Goal: Use online tool/utility: Utilize a website feature to perform a specific function

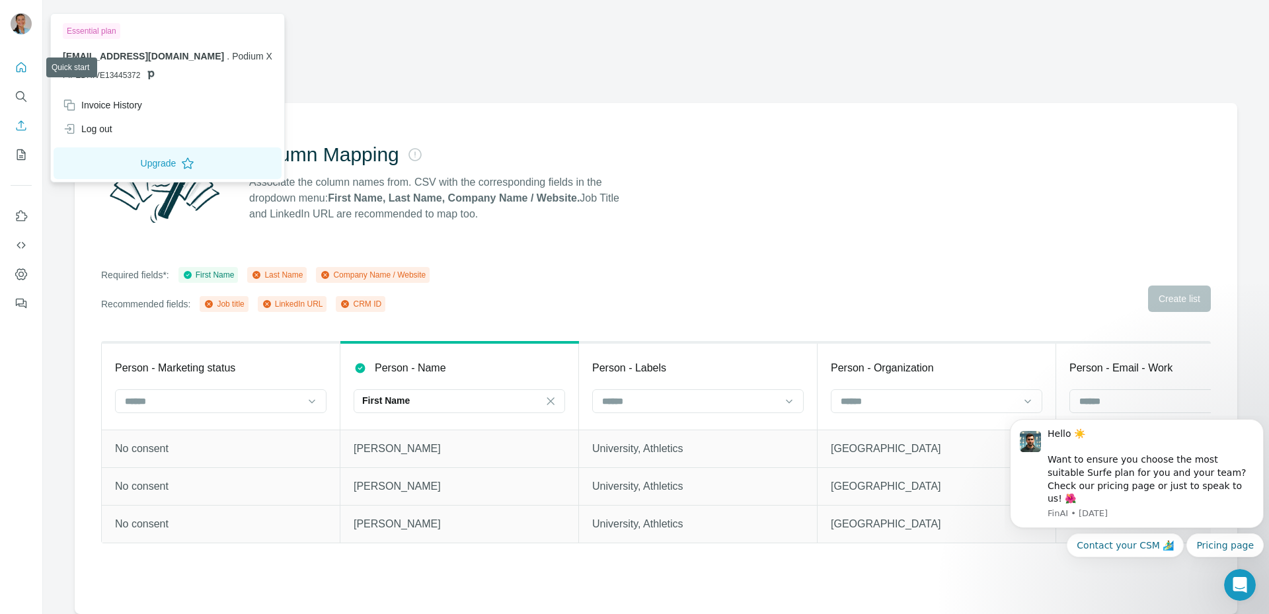
click at [15, 72] on icon "Quick start" at bounding box center [21, 67] width 13 height 13
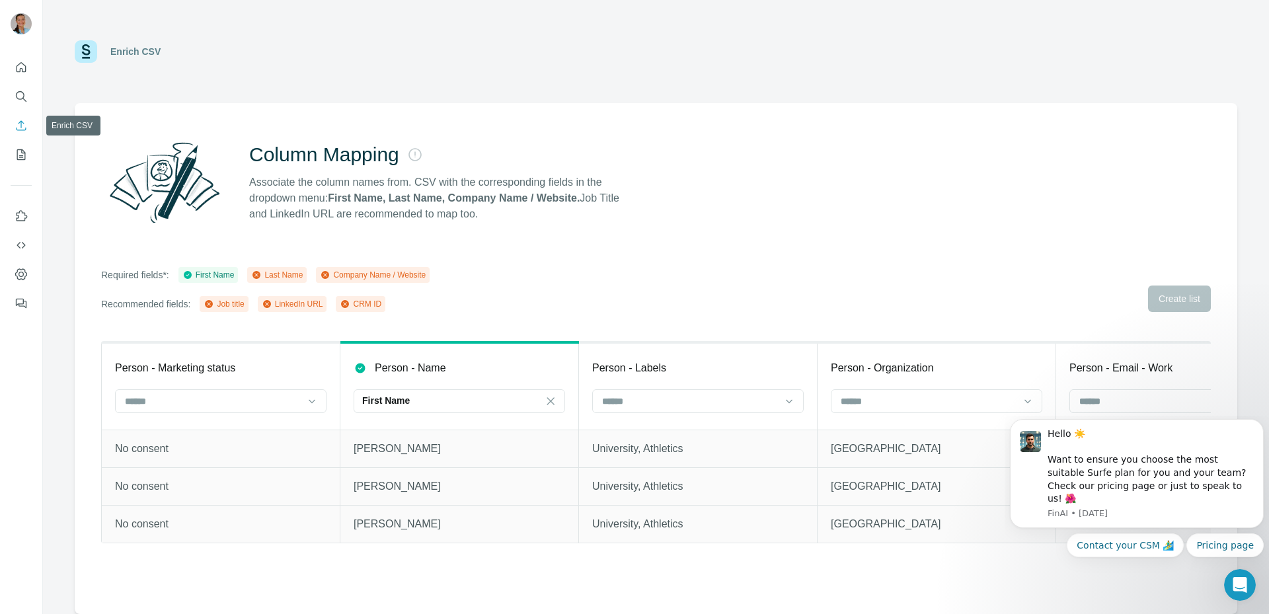
click at [20, 118] on button "Enrich CSV" at bounding box center [21, 126] width 21 height 24
click at [1231, 578] on icon "Open Intercom Messenger" at bounding box center [1238, 583] width 22 height 22
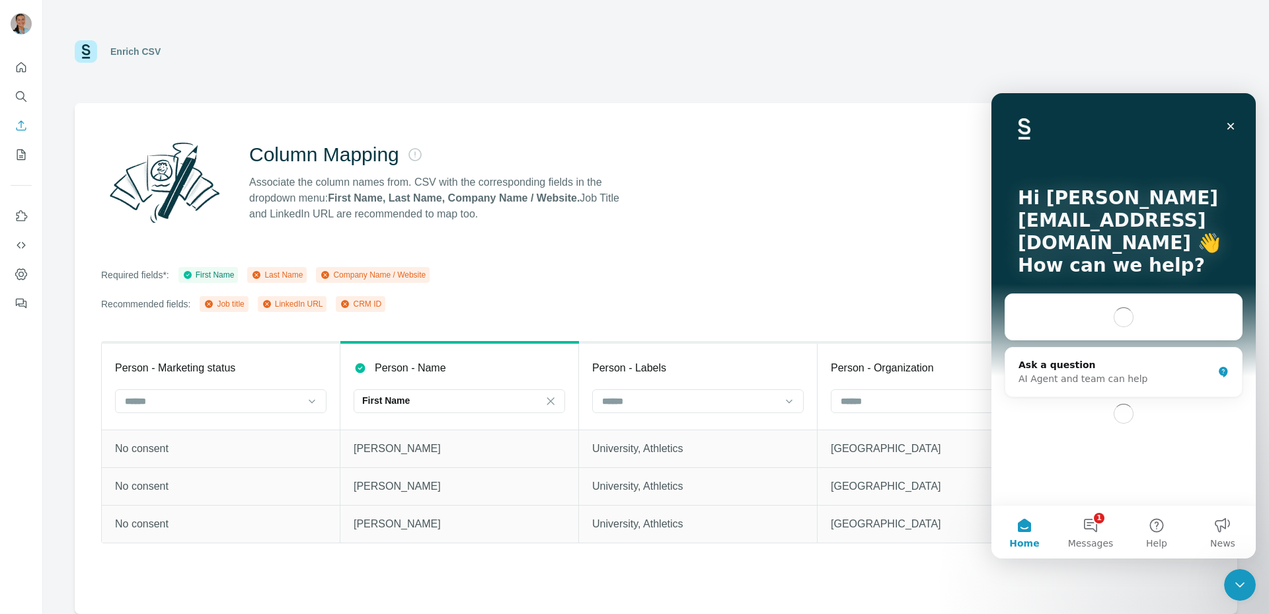
drag, startPoint x: 767, startPoint y: 141, endPoint x: 773, endPoint y: 146, distance: 8.5
click at [767, 141] on div "Column Mapping Associate the column names from. CSV with the corresponding fiel…" at bounding box center [656, 182] width 1110 height 95
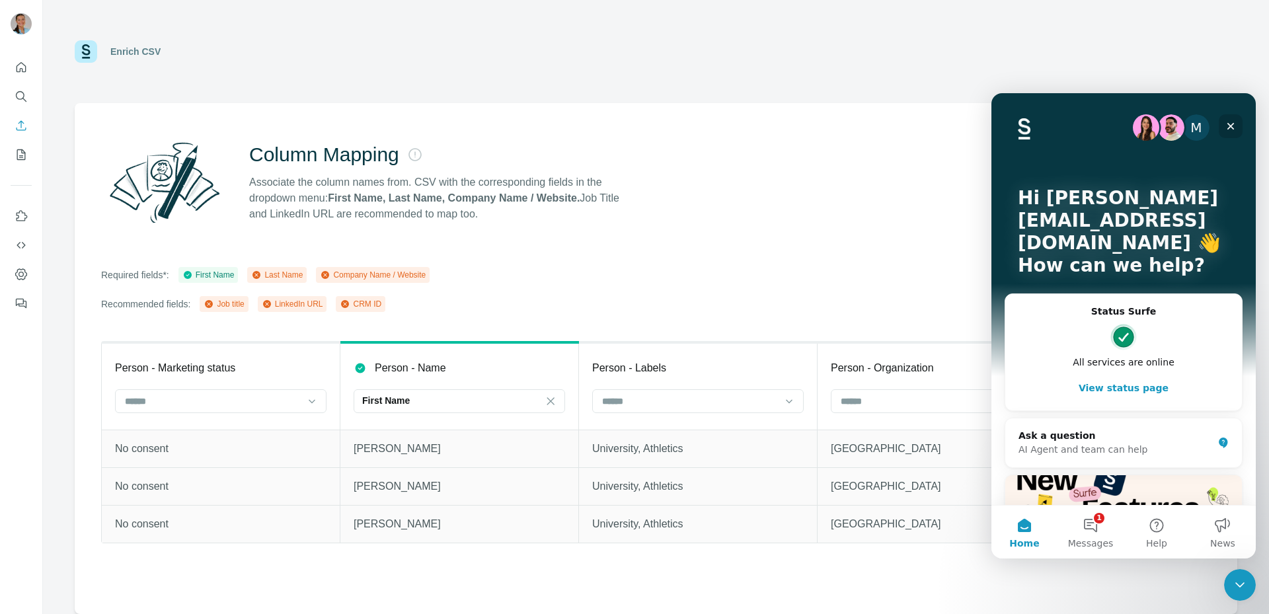
click at [1232, 127] on icon "Close" at bounding box center [1230, 126] width 7 height 7
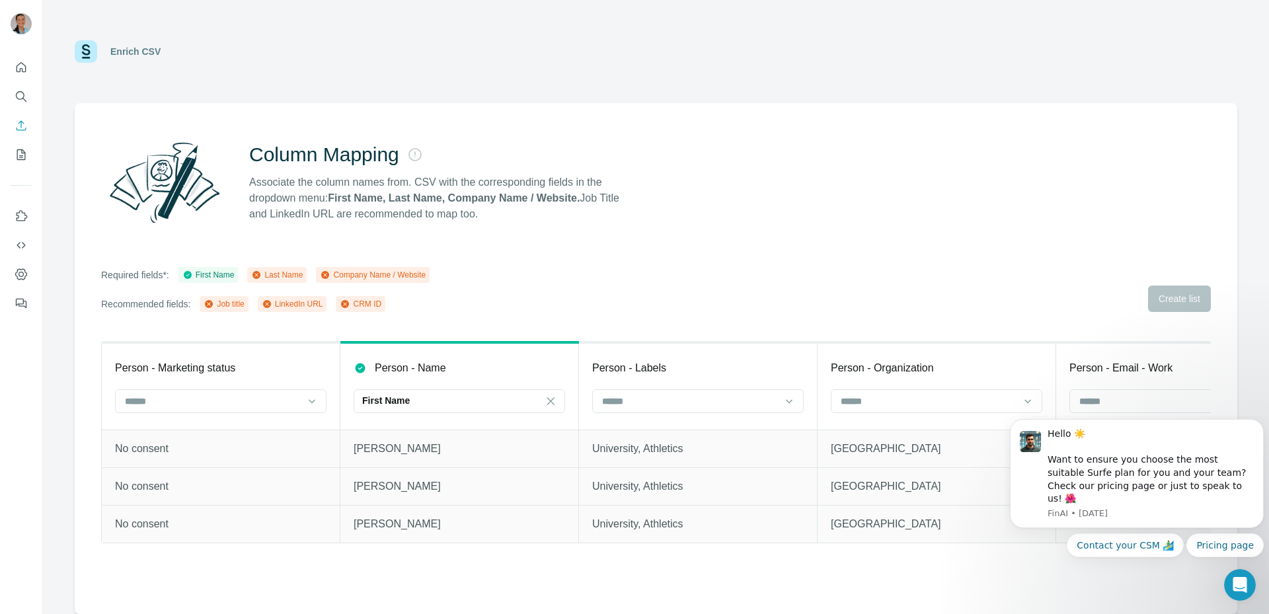
click at [320, 533] on td "No consent" at bounding box center [221, 524] width 239 height 38
click at [118, 53] on div "Enrich CSV" at bounding box center [135, 51] width 50 height 13
click at [233, 40] on div "Enrich CSV" at bounding box center [656, 52] width 1163 height 40
